Goal: Task Accomplishment & Management: Use online tool/utility

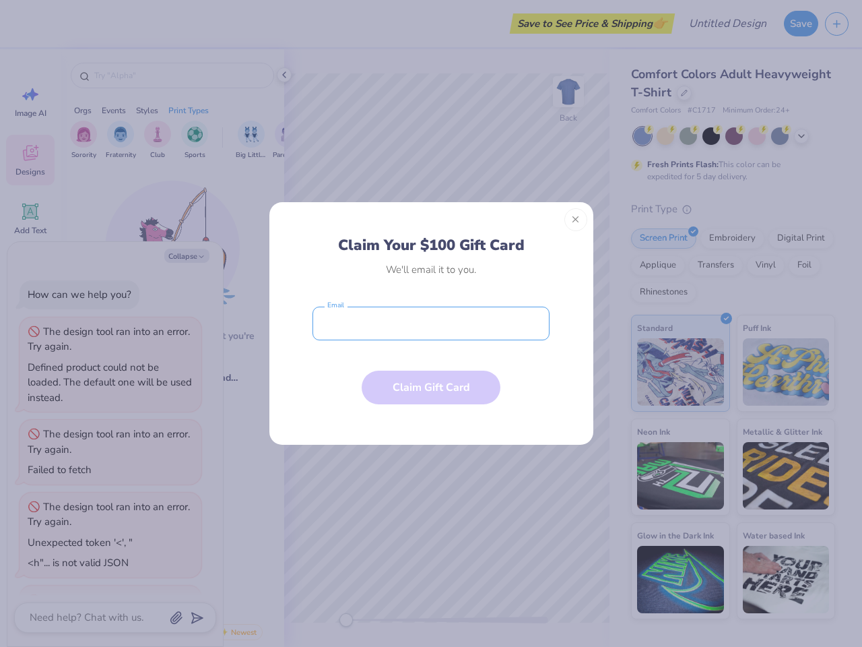
type textarea "x"
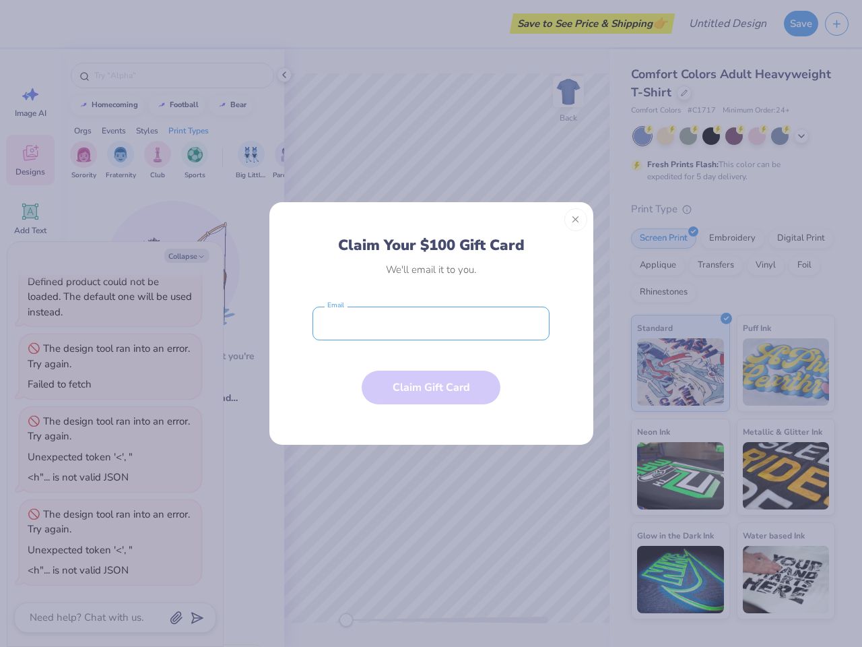
click at [431, 323] on input "email" at bounding box center [431, 324] width 237 height 34
click at [576, 220] on button "Close" at bounding box center [576, 219] width 23 height 23
